Goal: Task Accomplishment & Management: Manage account settings

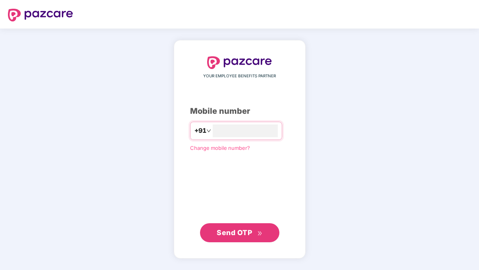
type input "**********"
click at [259, 231] on icon "double-right" at bounding box center [259, 233] width 5 height 5
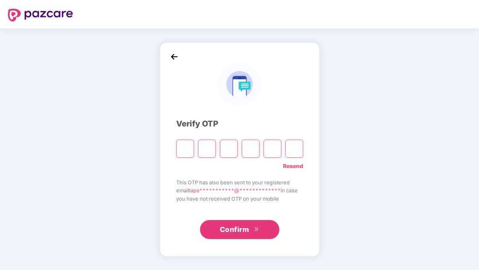
type input "*"
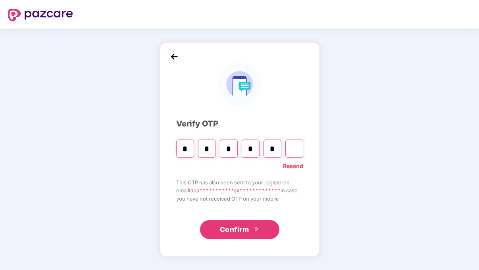
type input "*"
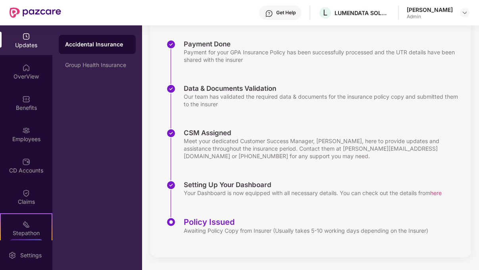
scroll to position [115, 0]
click at [26, 66] on img at bounding box center [26, 68] width 8 height 8
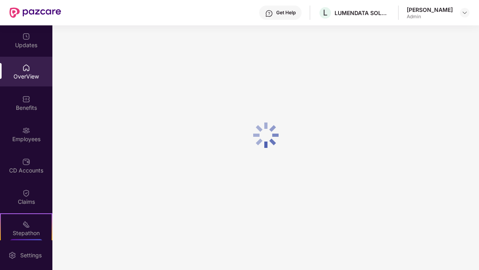
scroll to position [25, 0]
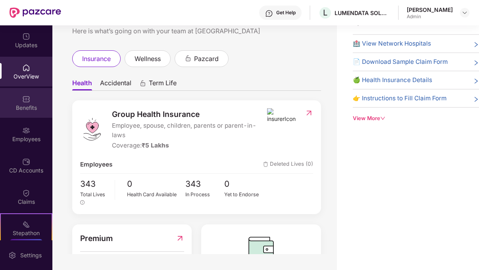
click at [28, 106] on div "Benefits" at bounding box center [26, 108] width 52 height 8
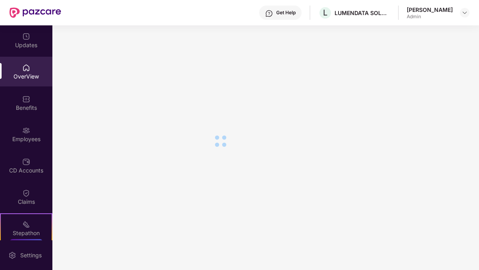
scroll to position [13, 0]
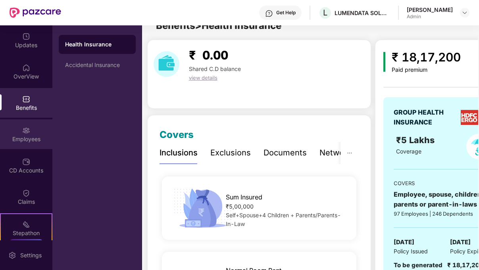
click at [29, 138] on div "Employees" at bounding box center [26, 139] width 52 height 8
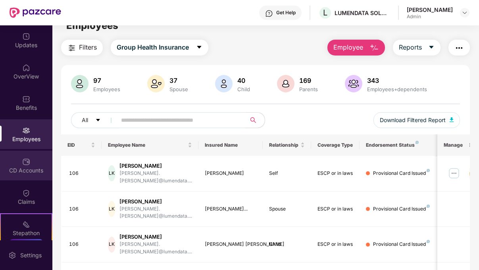
click at [24, 163] on img at bounding box center [26, 162] width 8 height 8
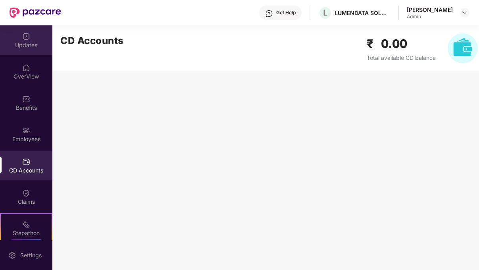
click at [31, 39] on div "Updates" at bounding box center [26, 40] width 52 height 30
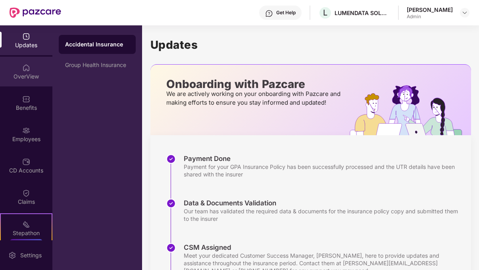
click at [23, 73] on div "OverView" at bounding box center [26, 77] width 52 height 8
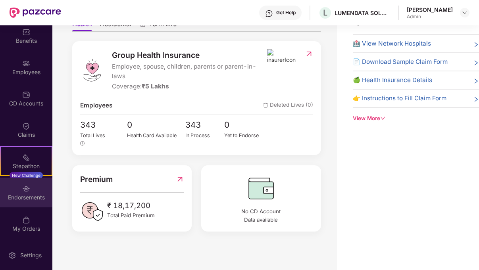
click at [17, 188] on div "Endorsements" at bounding box center [26, 193] width 52 height 30
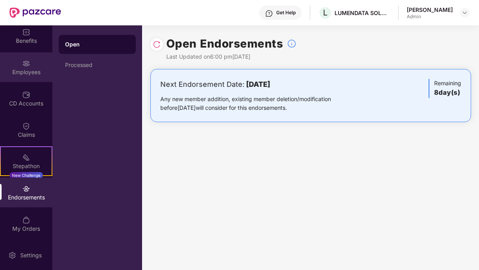
click at [27, 59] on div at bounding box center [26, 63] width 8 height 8
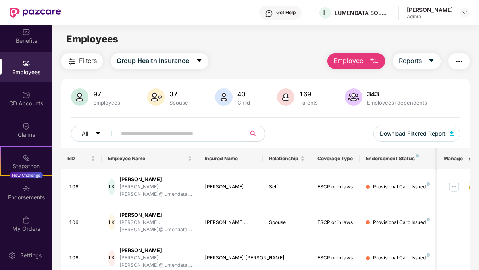
click at [157, 131] on input "text" at bounding box center [178, 134] width 114 height 12
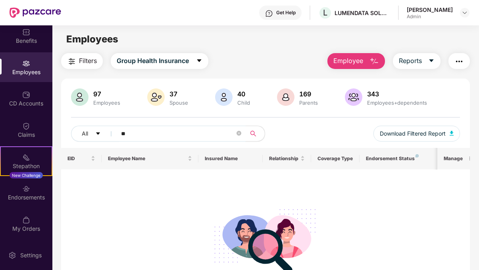
type input "*"
